Goal: Task Accomplishment & Management: Manage account settings

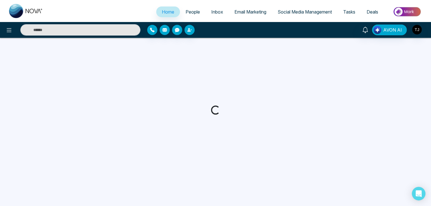
select select "*"
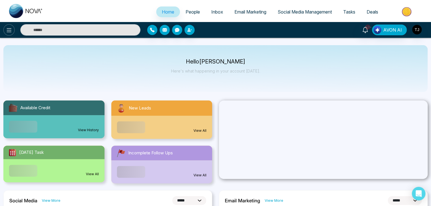
click at [13, 27] on button at bounding box center [8, 29] width 11 height 11
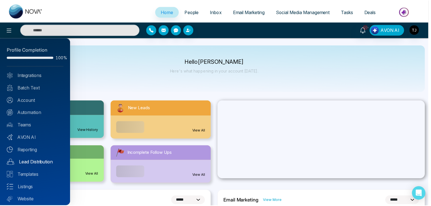
scroll to position [16, 0]
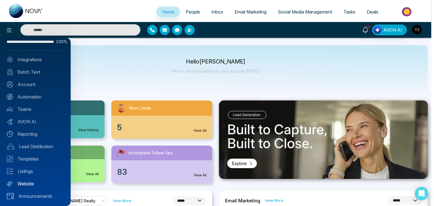
click at [33, 184] on link "Website" at bounding box center [35, 184] width 57 height 7
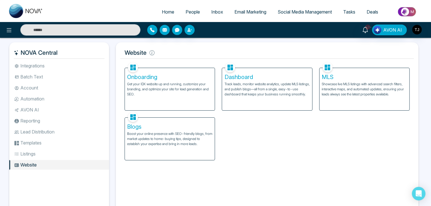
click at [277, 78] on h5 "Dashboard" at bounding box center [266, 77] width 85 height 7
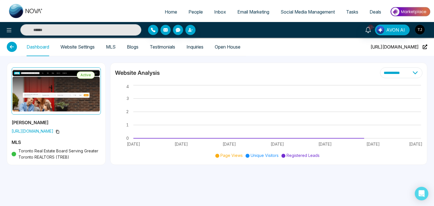
click at [165, 47] on link "Testimonials" at bounding box center [162, 47] width 25 height 5
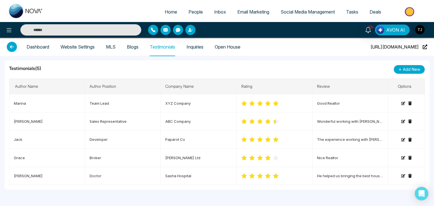
click at [204, 46] on link "Inquiries" at bounding box center [195, 47] width 17 height 5
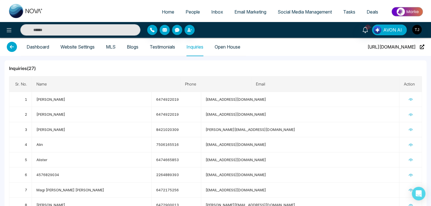
click at [225, 49] on link "Open House" at bounding box center [228, 47] width 26 height 5
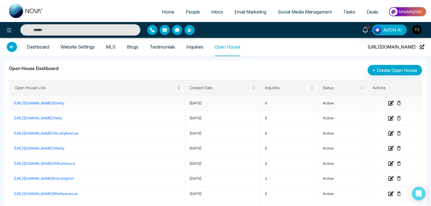
click at [64, 104] on link "[URL][DOMAIN_NAME] 65letty" at bounding box center [39, 103] width 51 height 5
click at [12, 48] on icon at bounding box center [12, 47] width 10 height 10
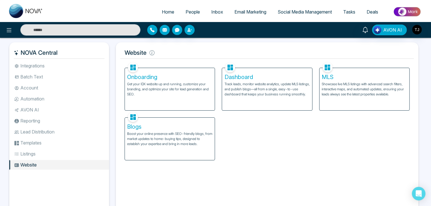
click at [35, 68] on li "Integrations" at bounding box center [59, 66] width 100 height 10
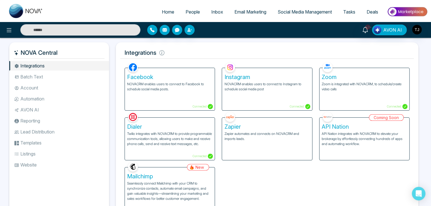
click at [241, 14] on span "Email Marketing" at bounding box center [251, 12] width 32 height 6
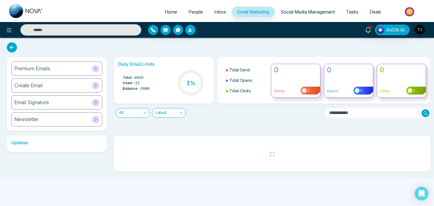
click at [295, 12] on span "Social Media Management" at bounding box center [308, 12] width 54 height 6
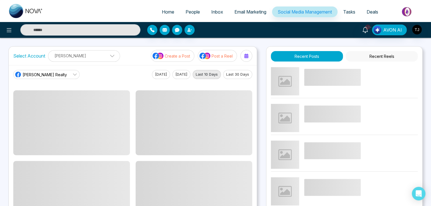
click at [251, 8] on link "Email Marketing" at bounding box center [250, 12] width 43 height 11
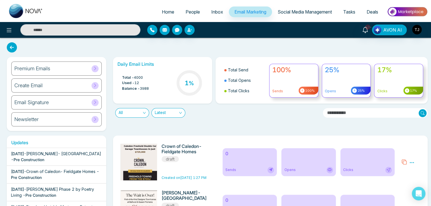
click at [168, 8] on link "Home" at bounding box center [168, 12] width 24 height 11
select select "*"
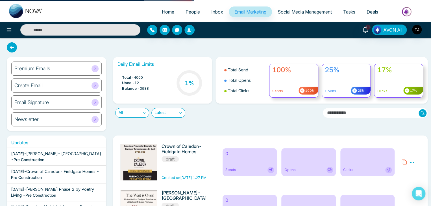
select select "*"
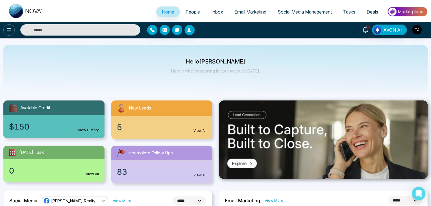
click at [7, 31] on icon at bounding box center [9, 30] width 7 height 7
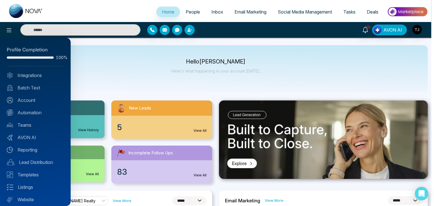
click at [218, 97] on div at bounding box center [217, 103] width 434 height 206
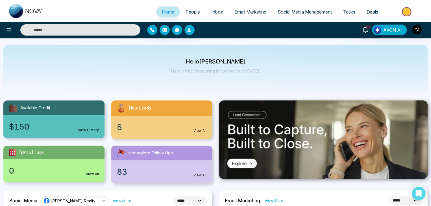
click at [187, 12] on span "People" at bounding box center [193, 12] width 14 height 6
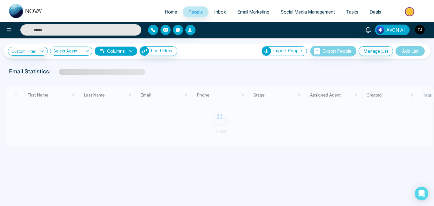
click at [214, 14] on span "Inbox" at bounding box center [220, 12] width 12 height 6
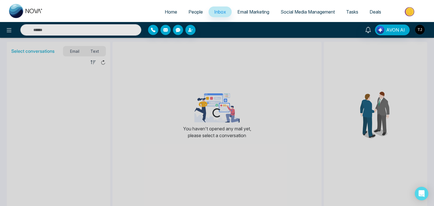
click at [255, 13] on span "Email Marketing" at bounding box center [253, 12] width 32 height 6
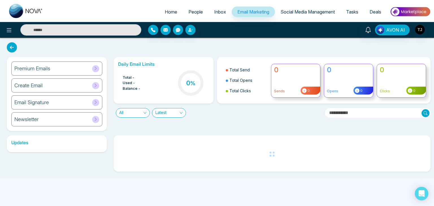
click at [303, 9] on link "Social Media Management" at bounding box center [308, 12] width 66 height 11
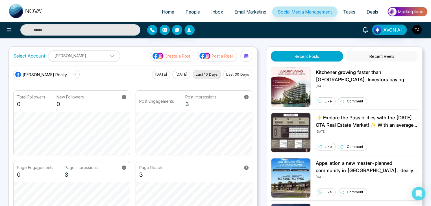
click at [167, 9] on link "Home" at bounding box center [168, 12] width 24 height 11
select select "*"
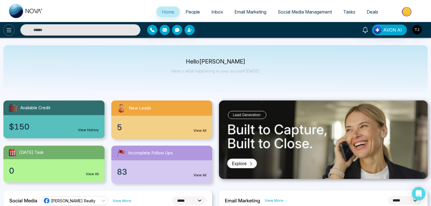
click at [10, 33] on icon at bounding box center [9, 30] width 7 height 7
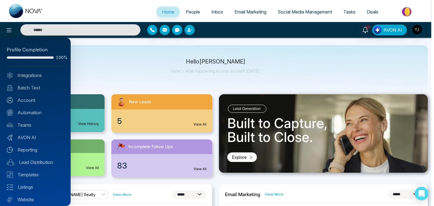
scroll to position [16, 0]
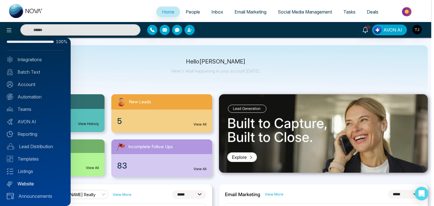
click at [38, 186] on link "Website" at bounding box center [35, 184] width 57 height 7
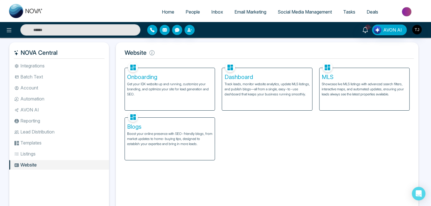
click at [200, 98] on div "Onboarding Get your IDX website up and running, customize your branding, and op…" at bounding box center [170, 89] width 90 height 42
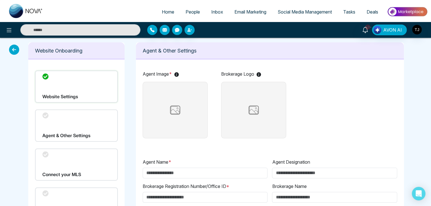
click at [105, 87] on div "Website Settings" at bounding box center [76, 87] width 83 height 32
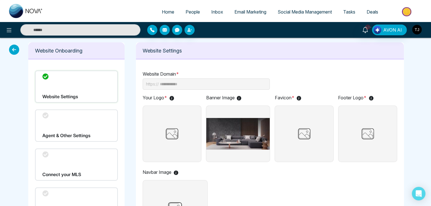
click at [414, 26] on img "button" at bounding box center [417, 30] width 10 height 10
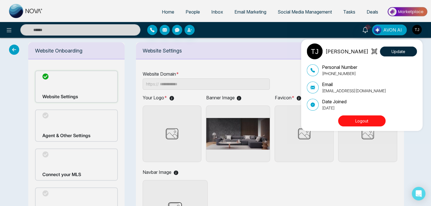
click at [374, 117] on button "Logout" at bounding box center [361, 121] width 47 height 11
